Goal: Share content: Share content

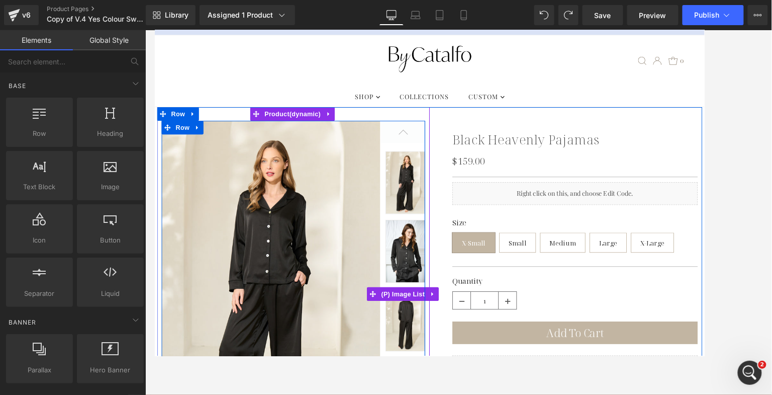
scroll to position [28, 0]
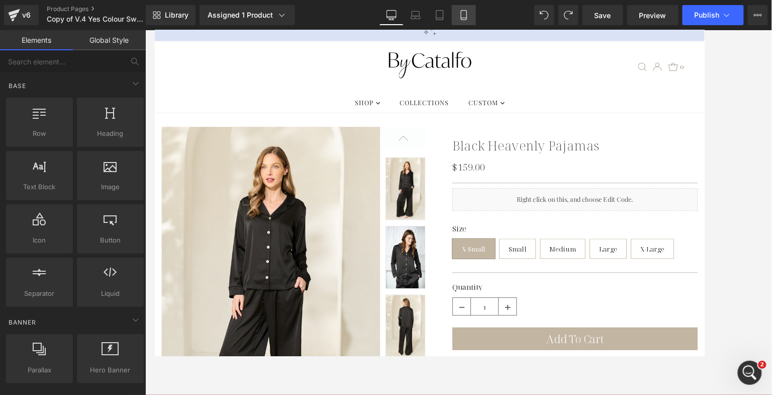
click at [464, 15] on icon at bounding box center [464, 15] width 10 height 10
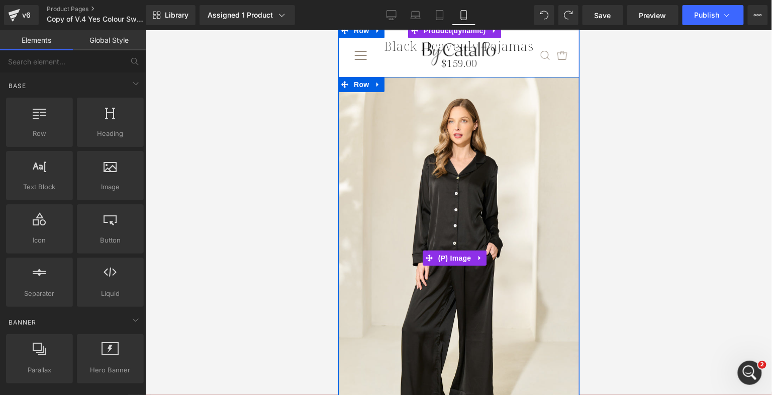
scroll to position [0, 0]
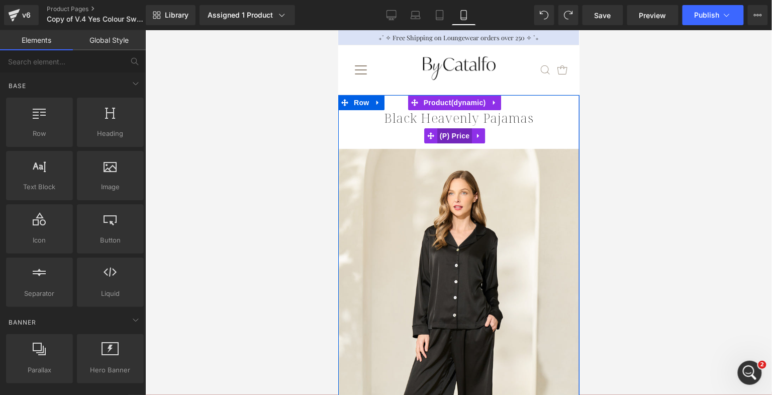
click at [449, 133] on span "(P) Price" at bounding box center [454, 135] width 35 height 15
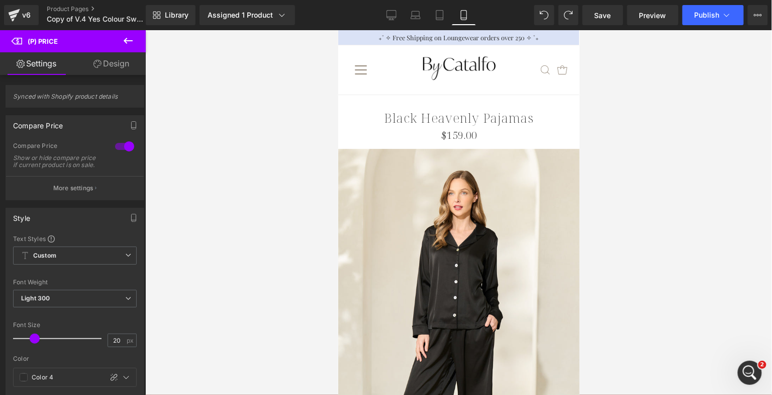
click at [107, 59] on link "Design" at bounding box center [111, 63] width 73 height 23
click at [0, 0] on div "Spacing" at bounding box center [0, 0] width 0 height 0
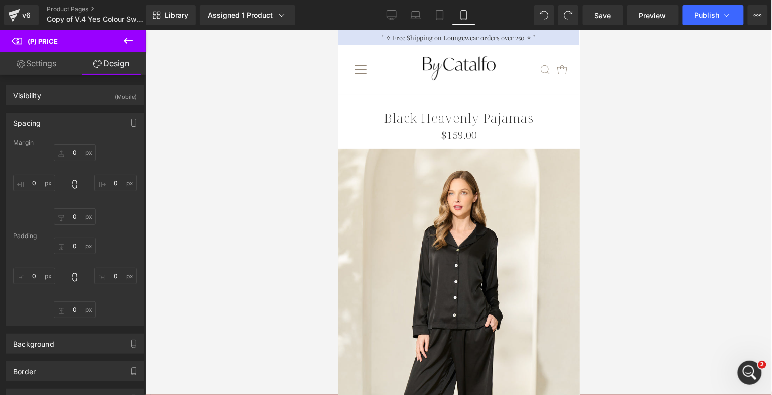
click at [53, 116] on div "Spacing" at bounding box center [75, 122] width 138 height 19
type input "10"
type input "0"
type input "15"
type input "0"
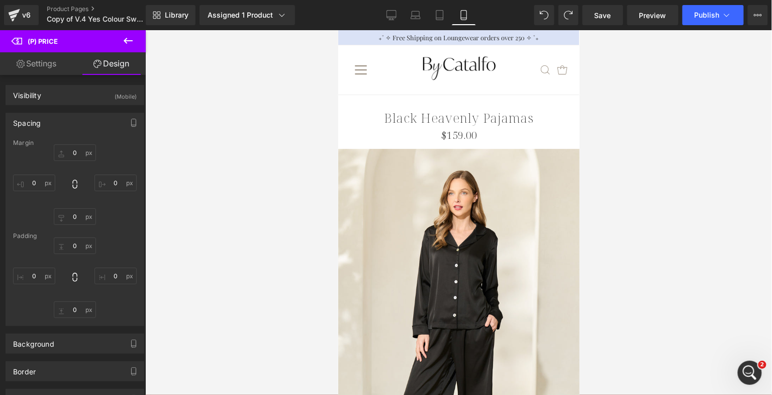
type input "0"
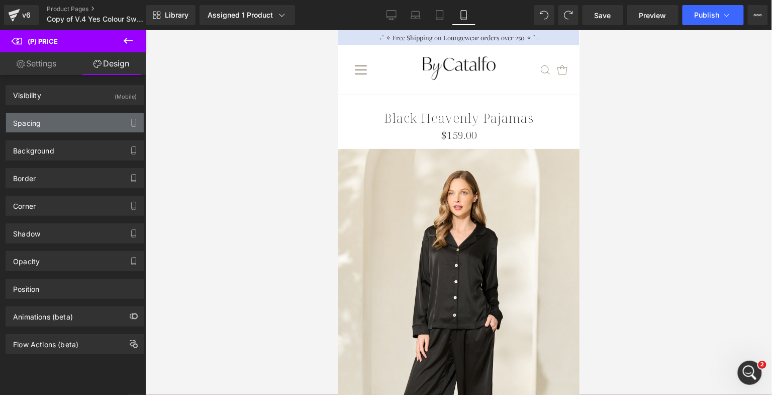
click at [53, 116] on div "Spacing" at bounding box center [75, 122] width 138 height 19
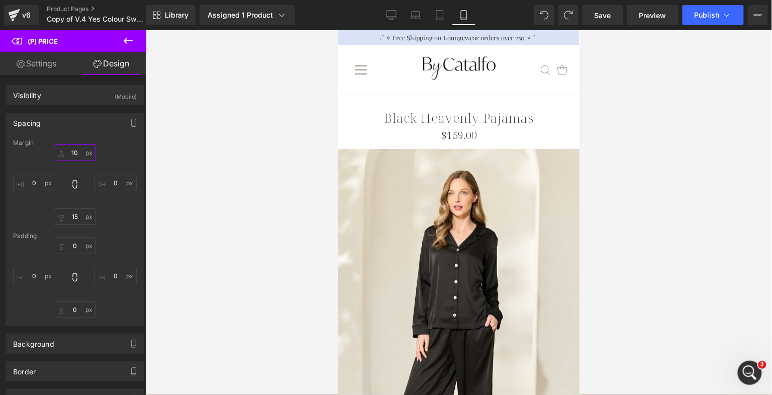
click at [72, 152] on input "10" at bounding box center [75, 152] width 42 height 17
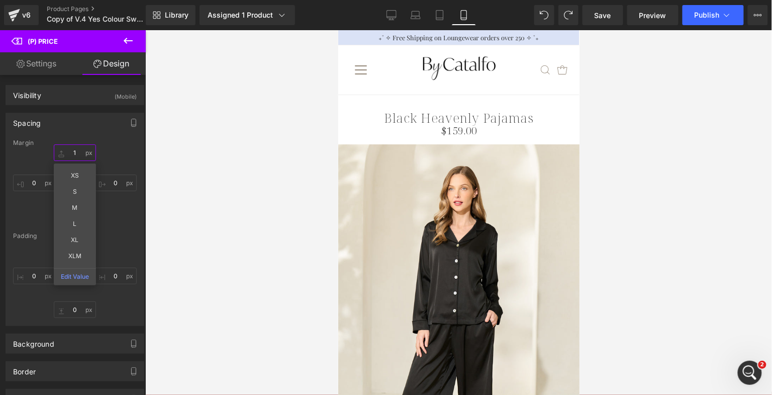
type input "15"
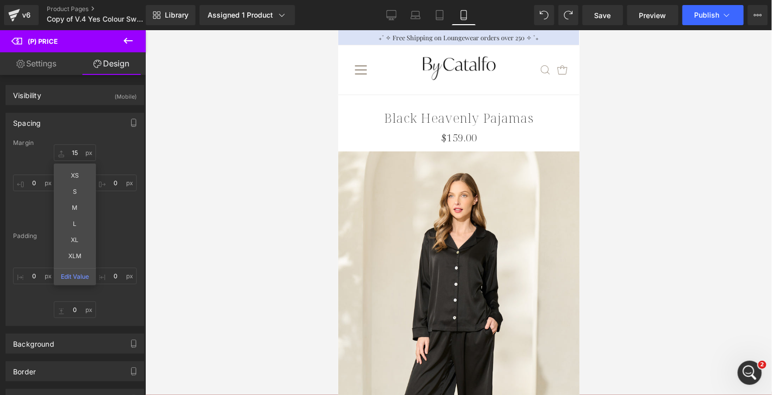
click at [254, 153] on div at bounding box center [458, 212] width 627 height 364
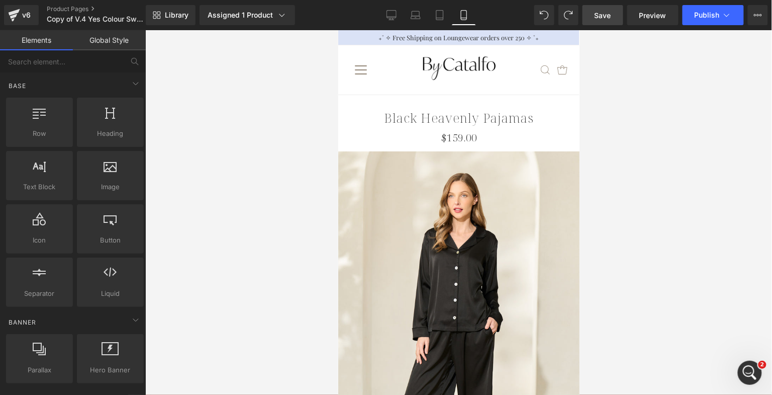
click at [605, 15] on span "Save" at bounding box center [603, 15] width 17 height 11
click at [65, 7] on link "Product Pages" at bounding box center [105, 9] width 116 height 8
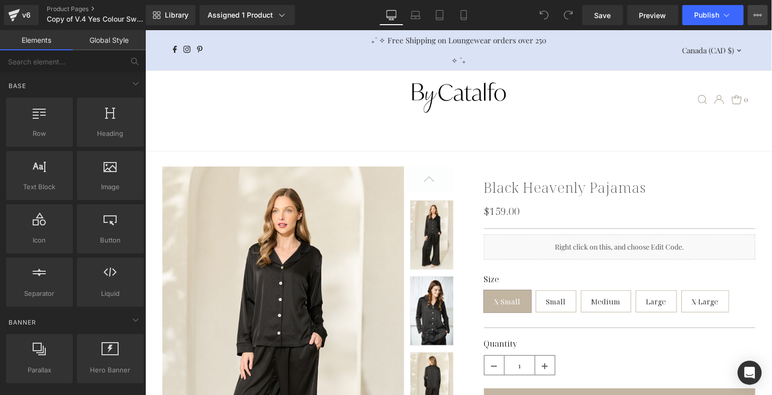
click at [759, 18] on icon at bounding box center [758, 15] width 8 height 8
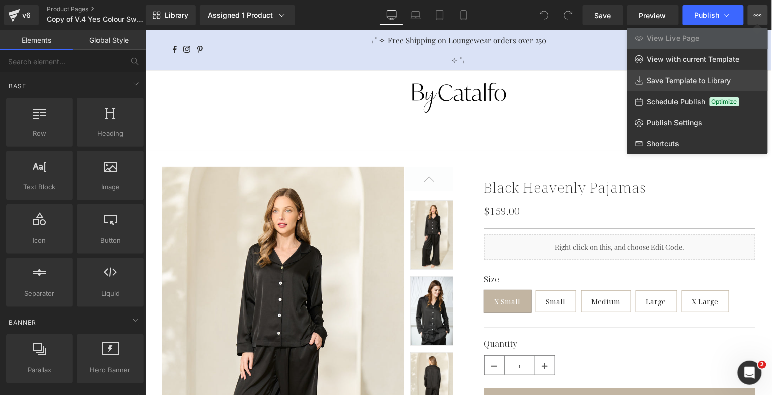
click at [746, 76] on link "Save Template to Library" at bounding box center [697, 80] width 141 height 21
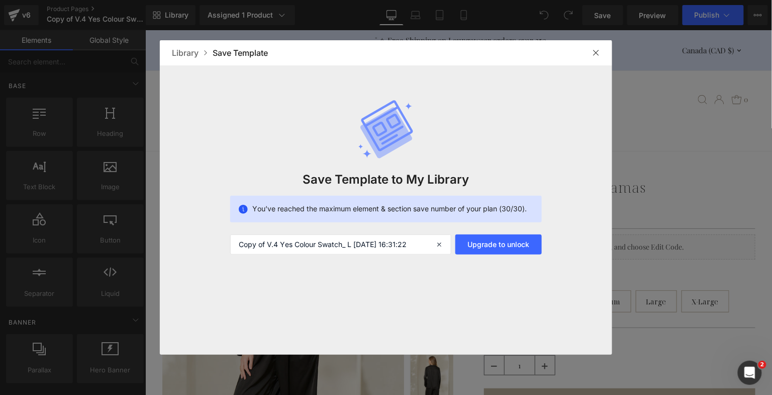
click at [592, 54] on img at bounding box center [596, 53] width 8 height 8
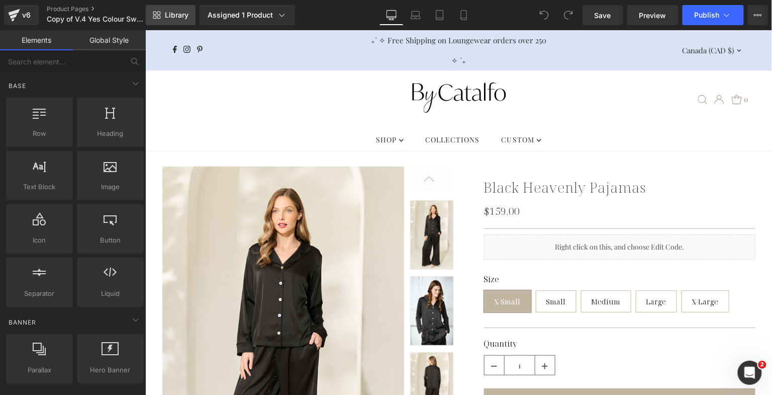
click at [165, 15] on span "Library" at bounding box center [177, 15] width 24 height 9
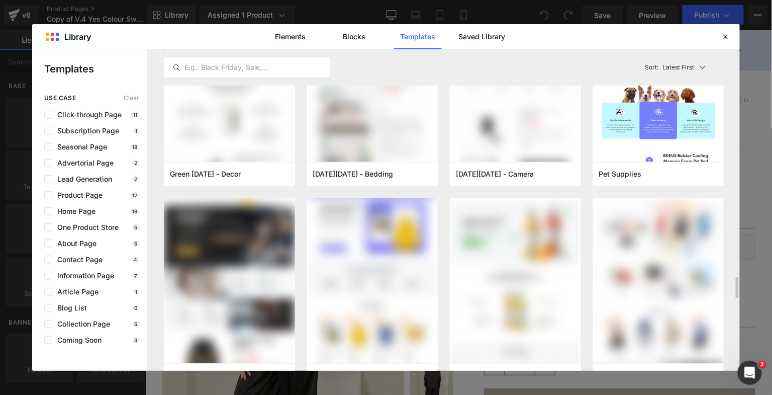
scroll to position [1808, 0]
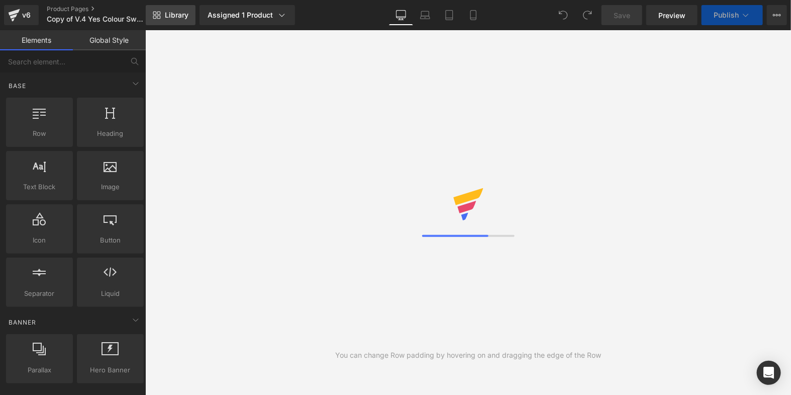
click at [184, 11] on span "Library" at bounding box center [177, 15] width 24 height 9
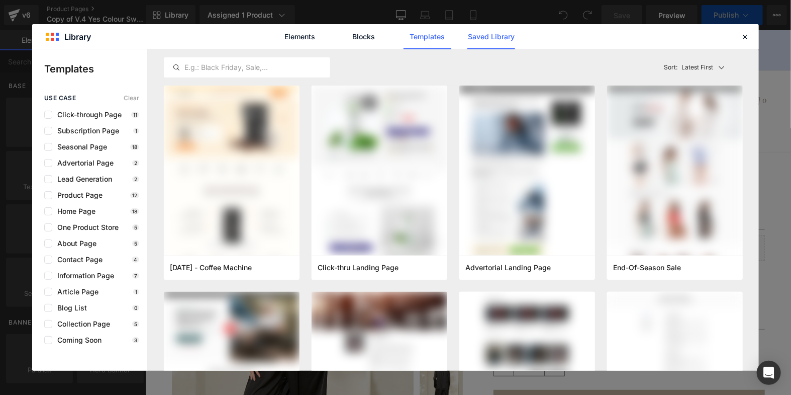
click at [485, 35] on link "Saved Library" at bounding box center [491, 36] width 48 height 25
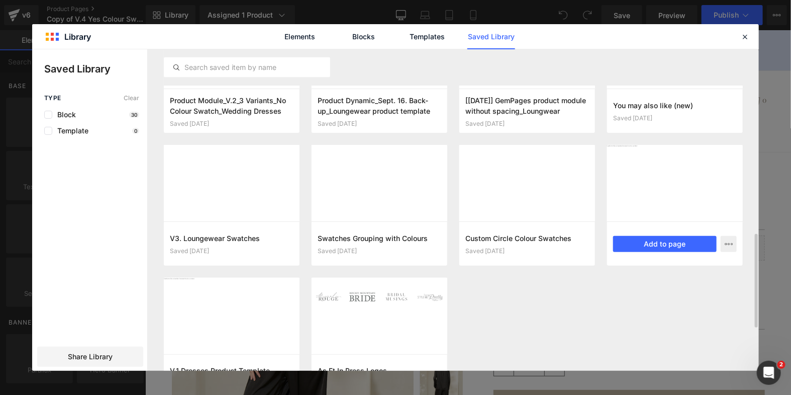
scroll to position [713, 0]
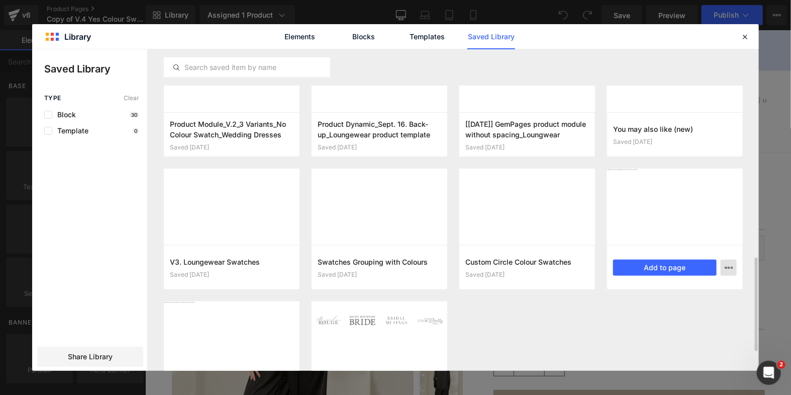
click at [727, 264] on icon "button" at bounding box center [729, 267] width 8 height 8
click at [698, 309] on div "Delete" at bounding box center [679, 311] width 115 height 21
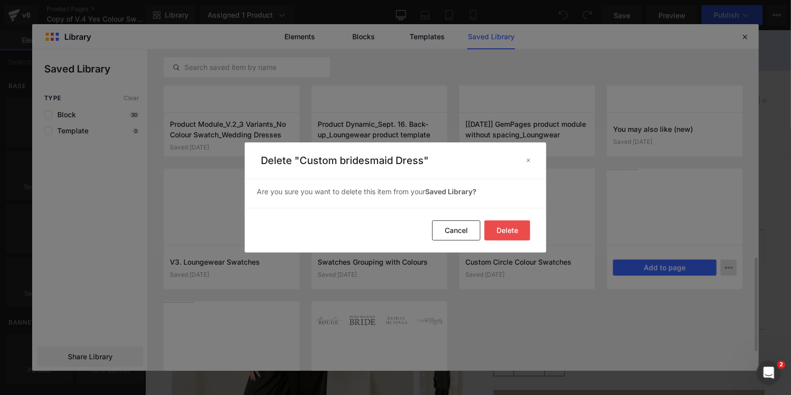
click at [502, 224] on button "Delete" at bounding box center [508, 230] width 46 height 20
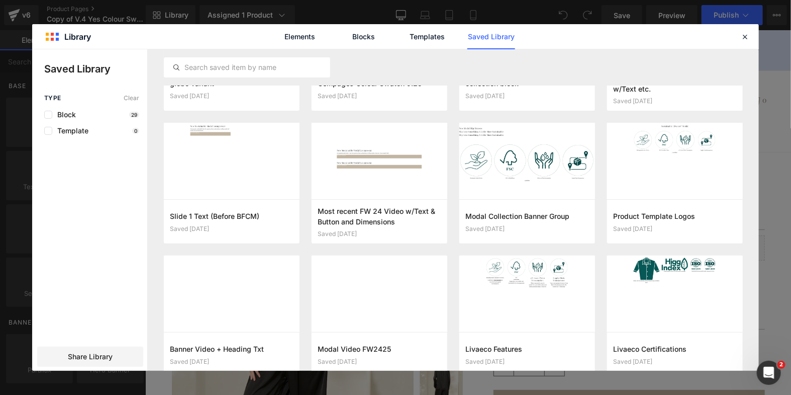
scroll to position [0, 0]
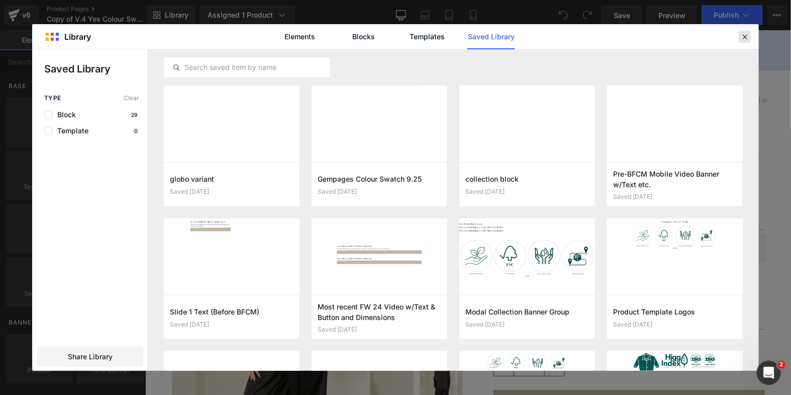
click at [745, 39] on icon at bounding box center [744, 36] width 9 height 9
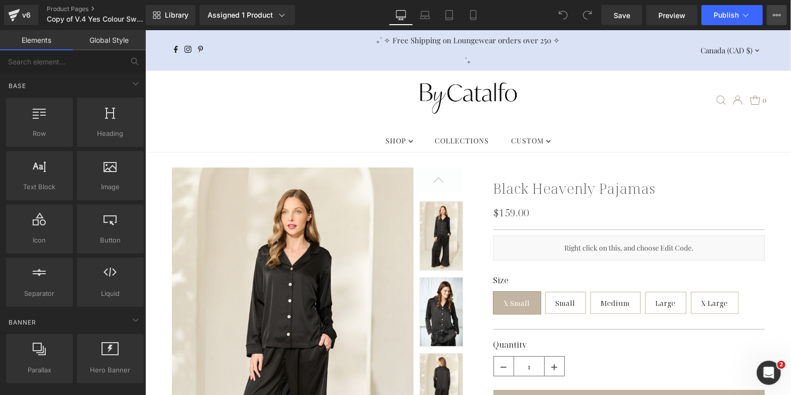
click at [771, 24] on button "View Live Page View with current Template Save Template to Library Schedule Pub…" at bounding box center [777, 15] width 20 height 20
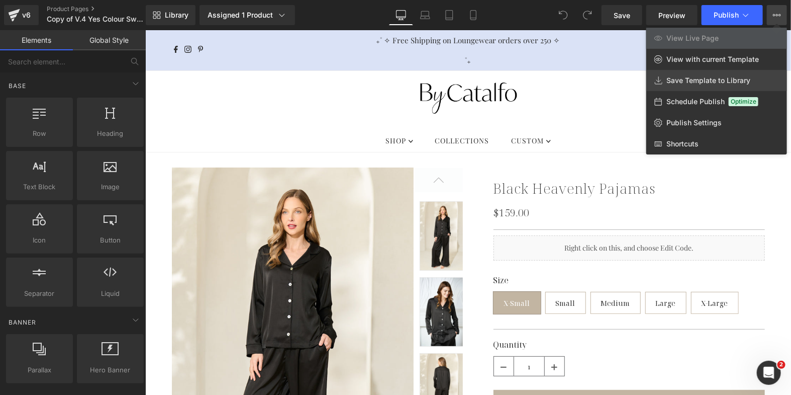
click at [758, 81] on link "Save Template to Library" at bounding box center [716, 80] width 141 height 21
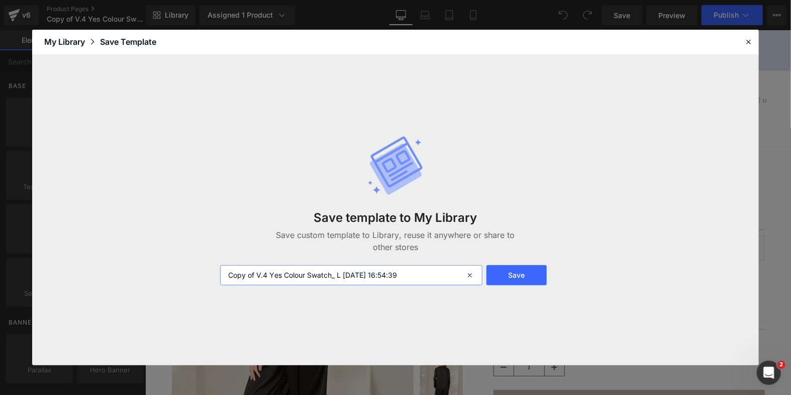
click at [451, 267] on input "Copy of V.4 Yes Colour Swatch_ L 2025-09-24 16:54:39" at bounding box center [351, 275] width 262 height 20
type input "v6 loungwear"
click at [528, 277] on button "Save" at bounding box center [517, 275] width 61 height 20
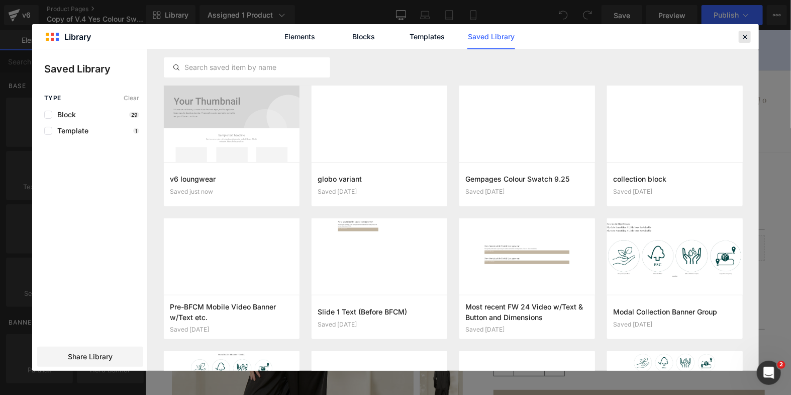
click at [744, 40] on icon at bounding box center [744, 36] width 9 height 9
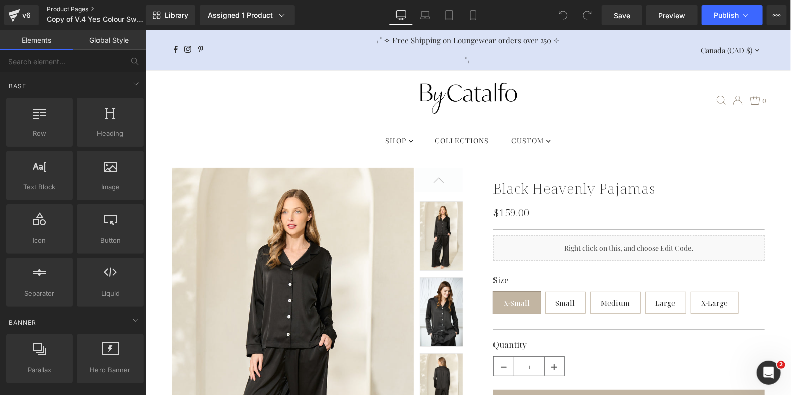
click at [83, 9] on link "Product Pages" at bounding box center [105, 9] width 116 height 8
click at [186, 15] on span "Library" at bounding box center [177, 15] width 24 height 9
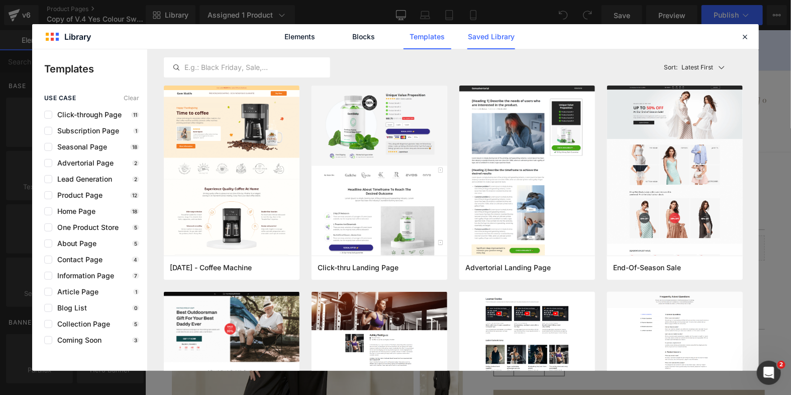
click at [493, 32] on link "Saved Library" at bounding box center [491, 36] width 48 height 25
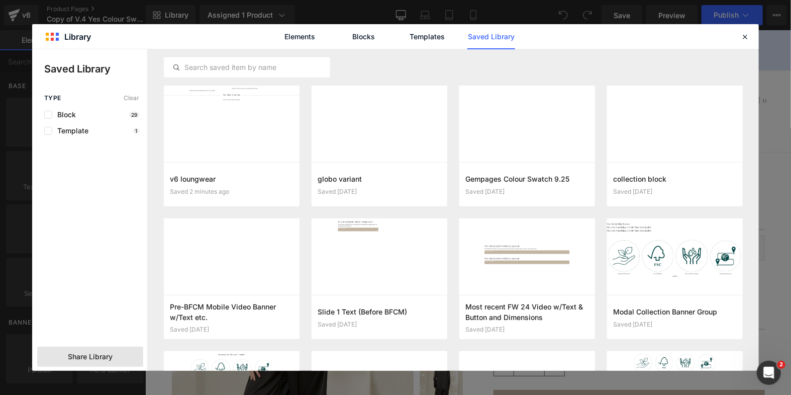
click at [88, 357] on span "Share Library" at bounding box center [90, 356] width 45 height 10
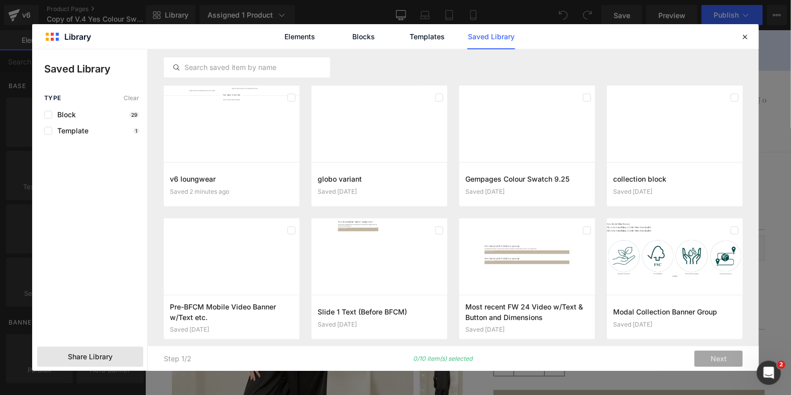
click at [128, 348] on div "Share Library" at bounding box center [90, 356] width 106 height 20
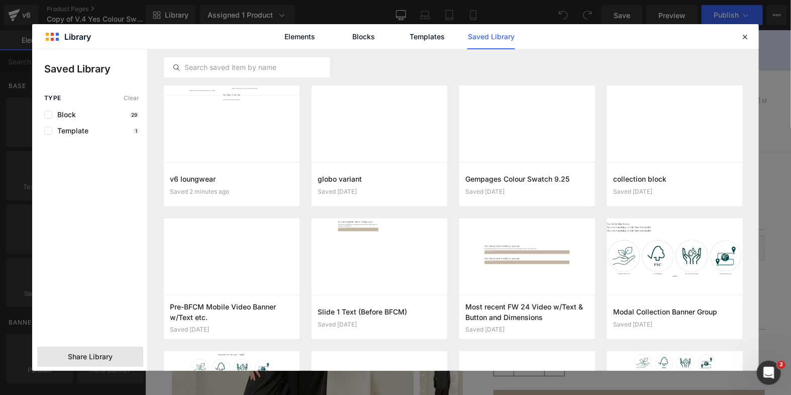
click at [120, 354] on div "Share Library" at bounding box center [90, 356] width 106 height 20
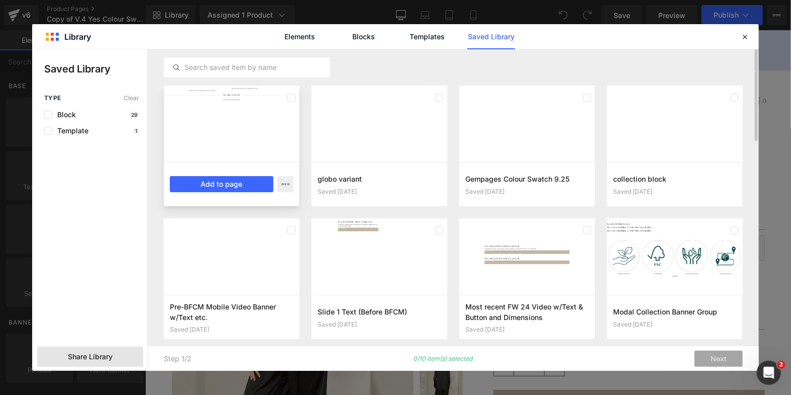
click at [251, 124] on div at bounding box center [232, 123] width 136 height 76
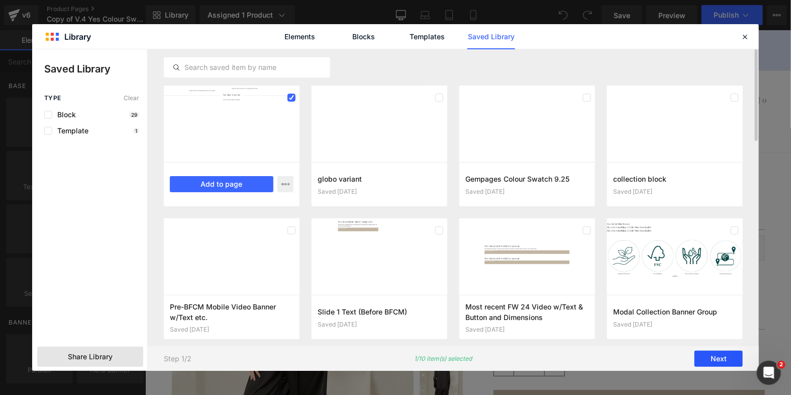
click at [730, 357] on button "Next" at bounding box center [719, 358] width 48 height 16
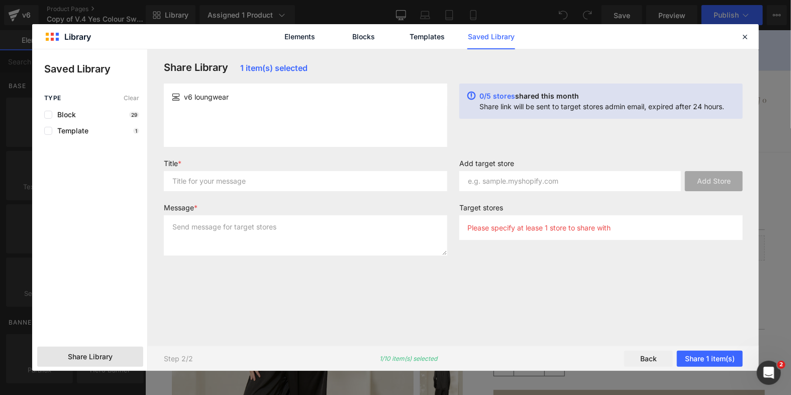
click at [258, 109] on div "v6 loungwear" at bounding box center [305, 114] width 283 height 63
click at [244, 184] on input "text" at bounding box center [305, 181] width 283 height 20
click at [234, 225] on textarea at bounding box center [305, 235] width 283 height 40
click at [502, 230] on p "Please specify at lease 1 store to share with" at bounding box center [538, 227] width 143 height 9
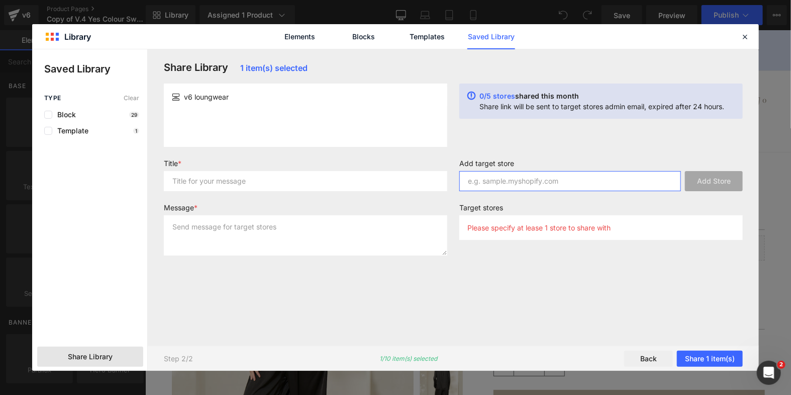
click at [489, 182] on input "text" at bounding box center [570, 181] width 222 height 20
click at [517, 184] on input "text" at bounding box center [570, 181] width 222 height 20
type input "by-catalfo.myshopify.com"
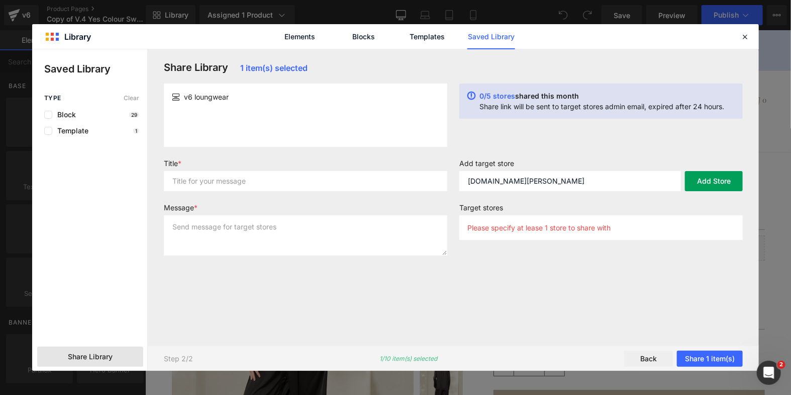
click at [730, 180] on button "Add Store" at bounding box center [714, 181] width 58 height 20
click at [607, 221] on div "Please specify at lease 1 store to share with" at bounding box center [600, 227] width 283 height 25
click at [607, 235] on div "Please specify at lease 1 store to share with" at bounding box center [600, 227] width 283 height 25
click at [600, 187] on input "by-catalfo.myshopify.com" at bounding box center [570, 181] width 222 height 20
click at [584, 230] on p "Please specify at lease 1 store to share with" at bounding box center [538, 227] width 143 height 9
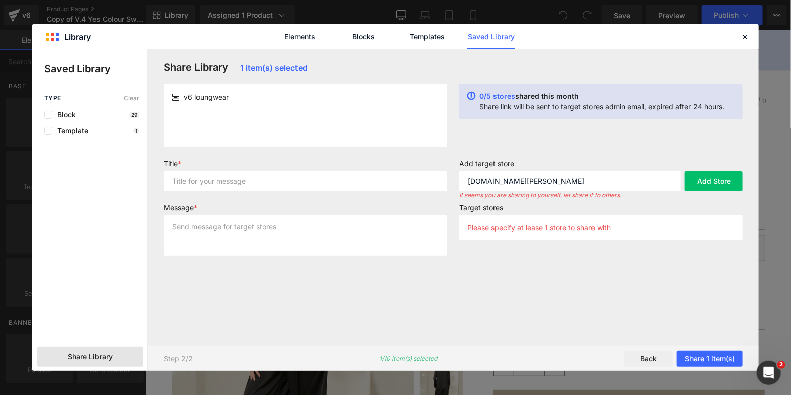
click at [584, 230] on p "Please specify at lease 1 store to share with" at bounding box center [538, 227] width 143 height 9
click at [573, 182] on input "by-catalfo.myshopify.com" at bounding box center [570, 181] width 222 height 20
click at [714, 176] on button "Add Store" at bounding box center [714, 181] width 58 height 20
click at [83, 129] on span "Template" at bounding box center [70, 131] width 36 height 8
click at [423, 38] on link "Templates" at bounding box center [428, 36] width 48 height 25
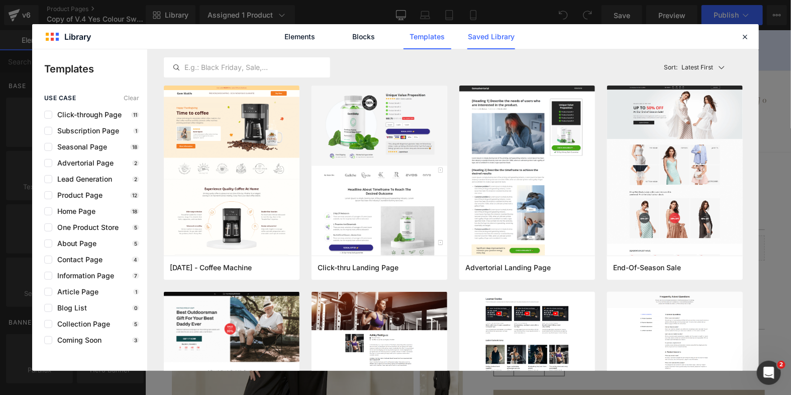
click at [484, 37] on link "Saved Library" at bounding box center [491, 36] width 48 height 25
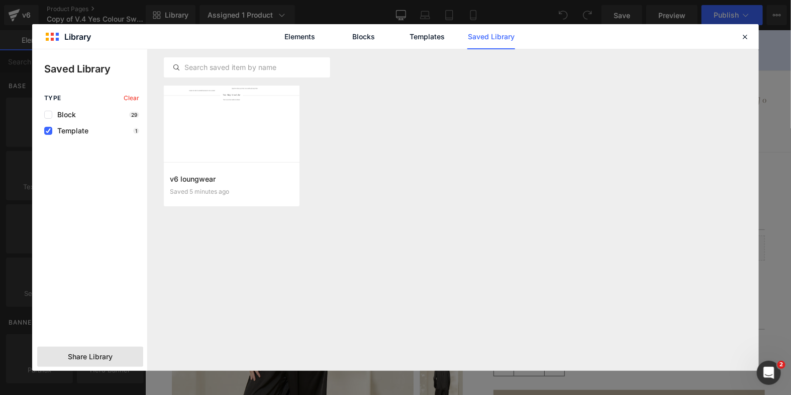
click at [113, 359] on div "Share Library" at bounding box center [90, 356] width 106 height 20
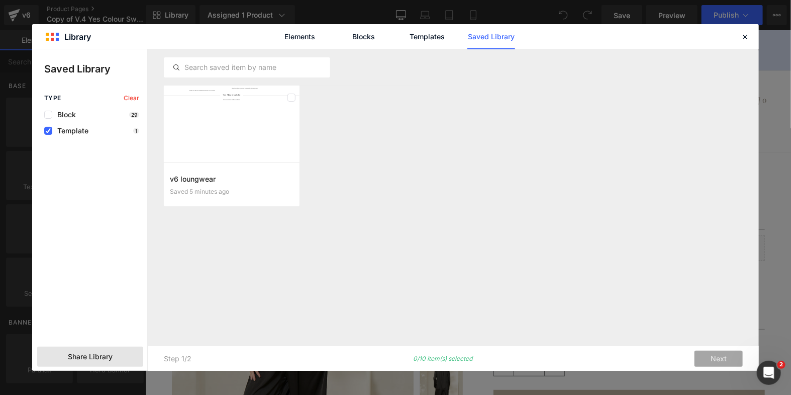
click at [112, 356] on span "Share Library" at bounding box center [90, 356] width 45 height 10
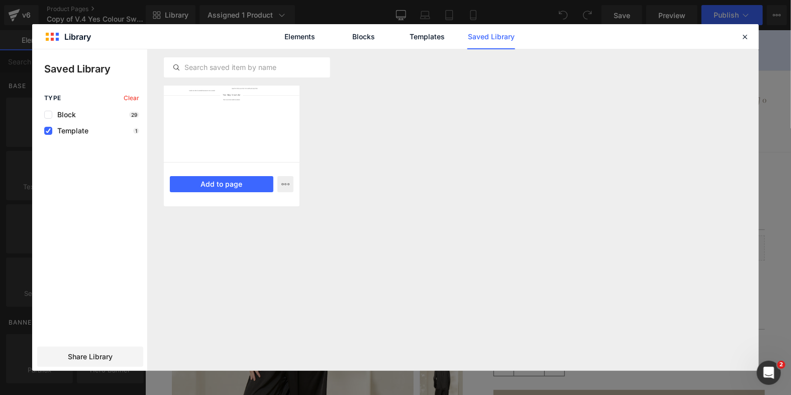
click at [265, 171] on div "v6 loungwear Saved 5 minutes ago Add to page" at bounding box center [232, 184] width 136 height 44
click at [295, 180] on div "v6 loungwear Saved 5 minutes ago Add to page" at bounding box center [232, 184] width 136 height 44
click at [286, 185] on icon "button" at bounding box center [285, 184] width 8 height 8
click at [252, 294] on div at bounding box center [395, 209] width 727 height 321
click at [255, 102] on div at bounding box center [232, 123] width 136 height 76
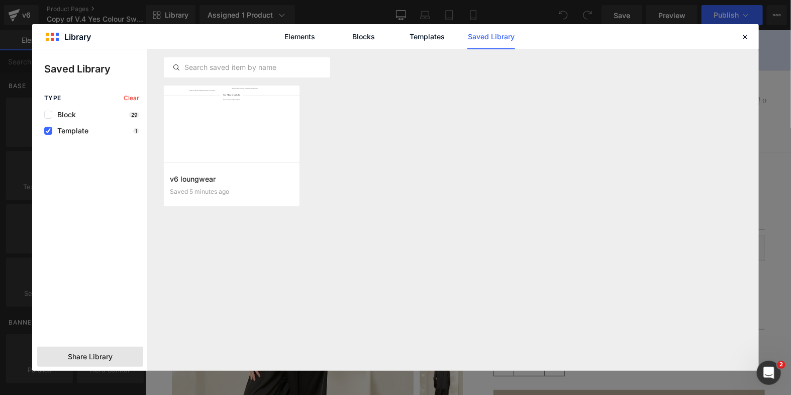
click at [112, 354] on span "Share Library" at bounding box center [90, 356] width 45 height 10
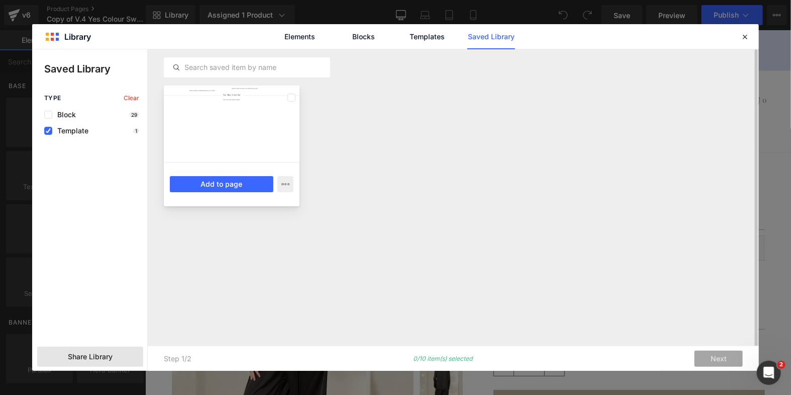
click at [229, 137] on div at bounding box center [232, 123] width 136 height 76
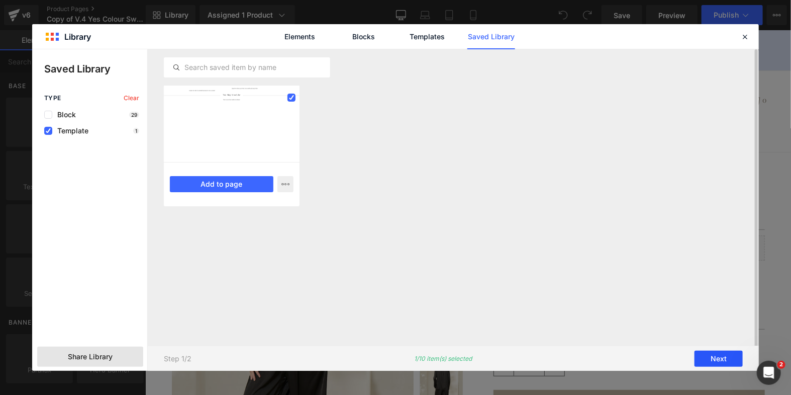
click at [710, 356] on button "Next" at bounding box center [719, 358] width 48 height 16
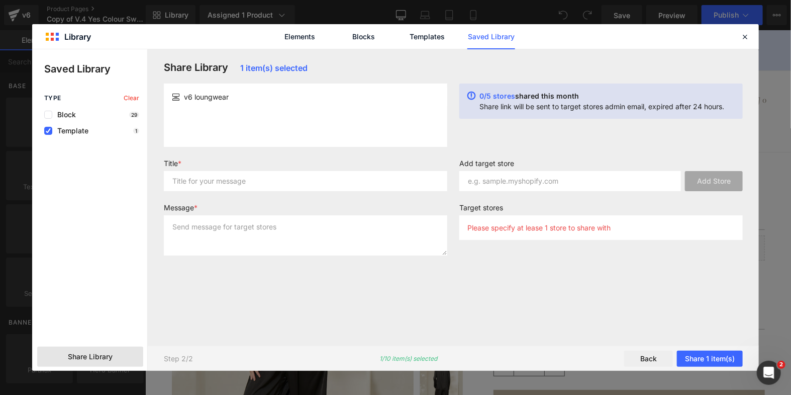
click at [710, 356] on button "Share 1 item(s)" at bounding box center [710, 358] width 66 height 16
click at [601, 177] on input "text" at bounding box center [570, 181] width 222 height 20
click at [746, 34] on icon at bounding box center [744, 36] width 9 height 9
